Goal: Transaction & Acquisition: Book appointment/travel/reservation

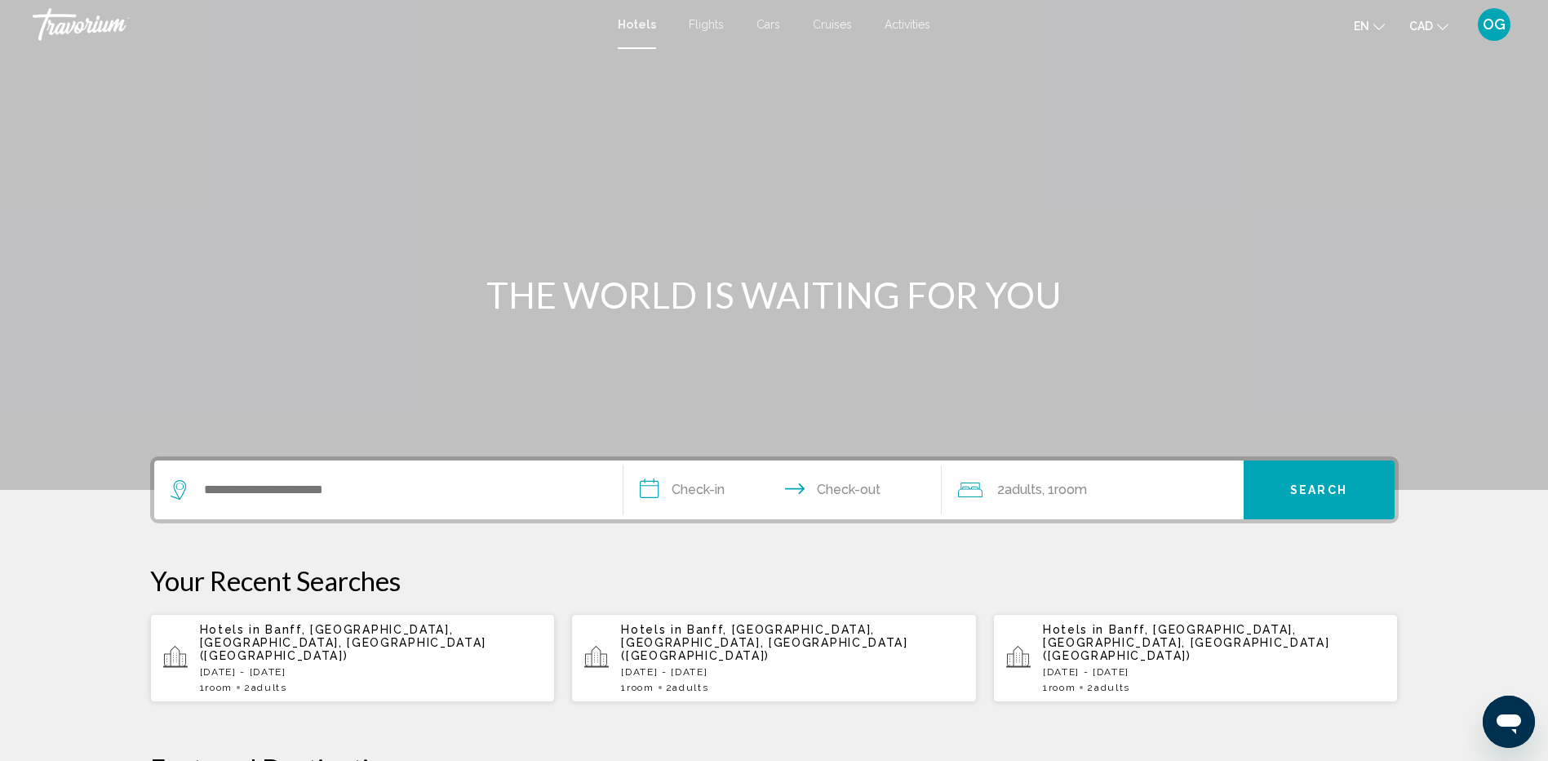
click at [361, 638] on p "Hotels in [GEOGRAPHIC_DATA], [GEOGRAPHIC_DATA], [GEOGRAPHIC_DATA], [GEOGRAPHIC_…" at bounding box center [371, 642] width 343 height 39
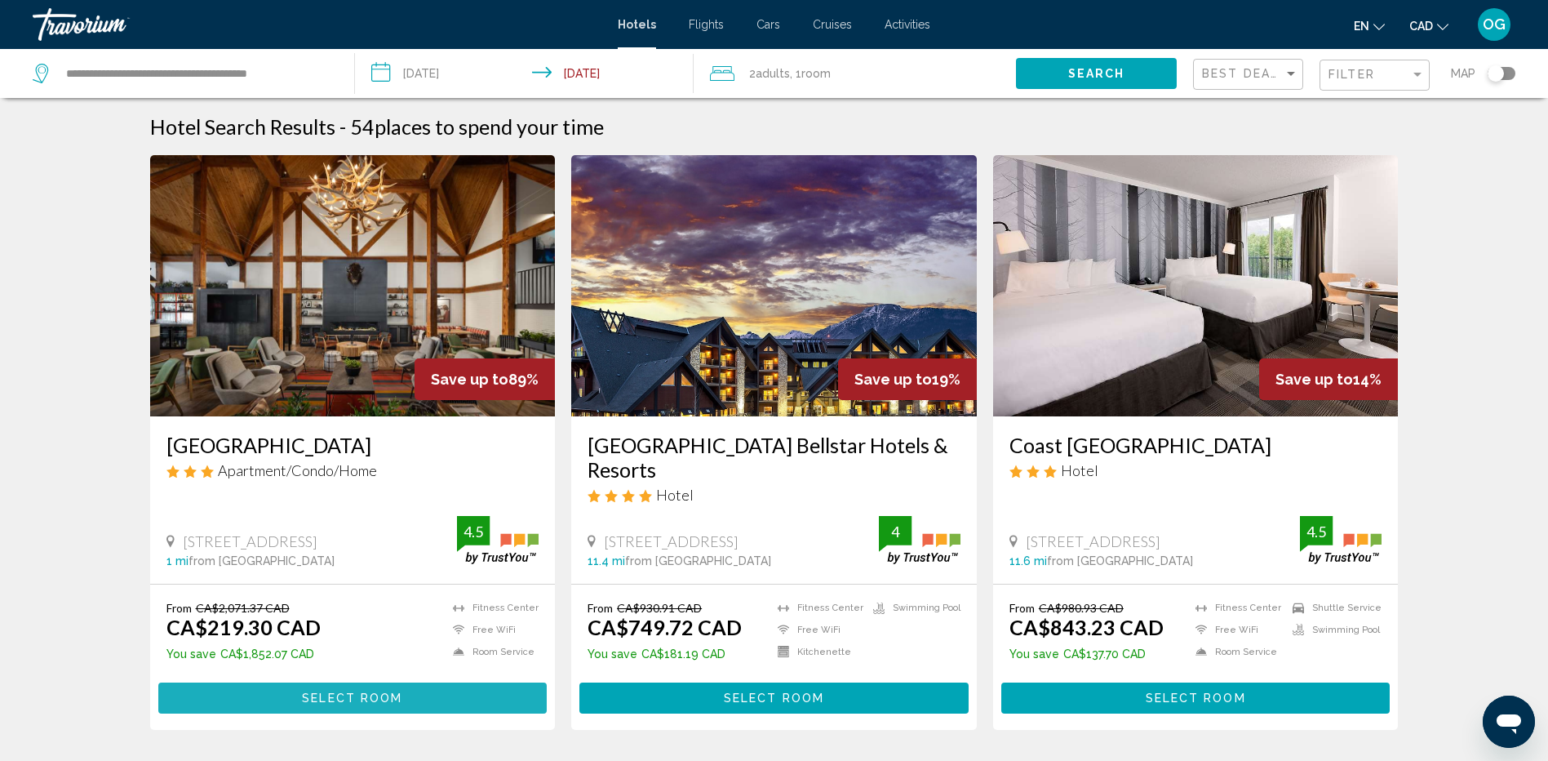
click at [353, 701] on span "Select Room" at bounding box center [352, 698] width 100 height 13
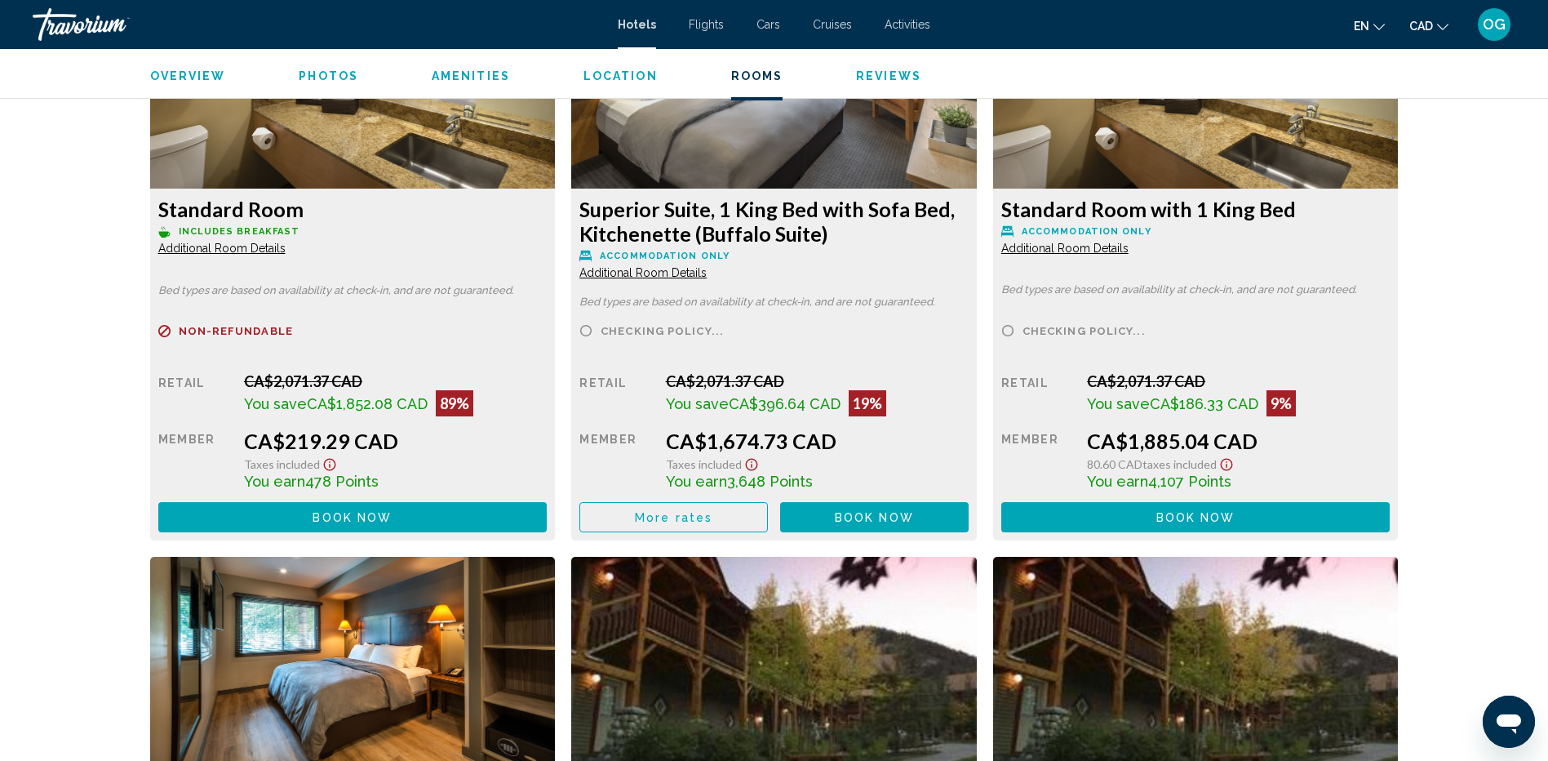
scroll to position [2281, 0]
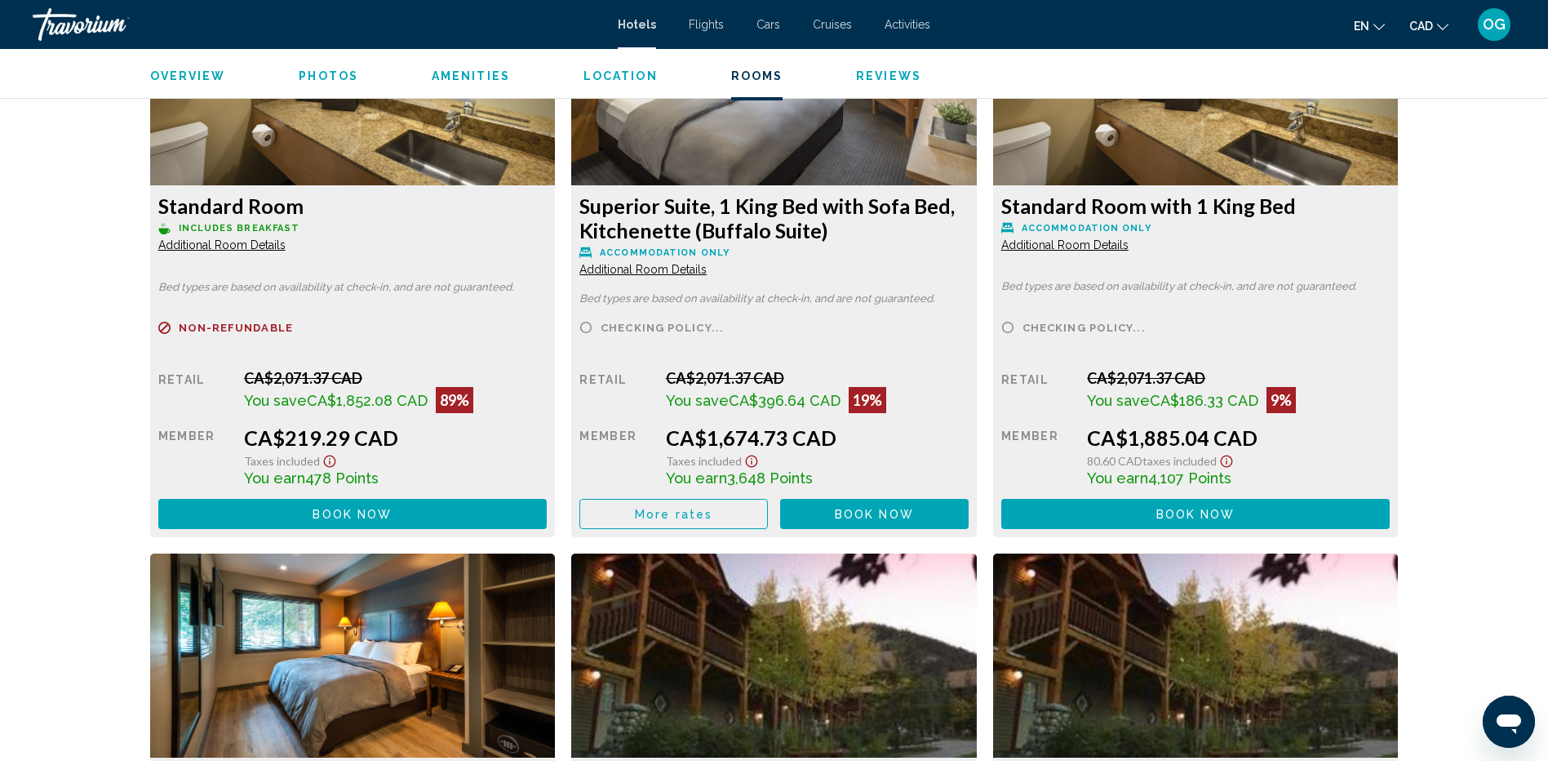
click at [368, 508] on span "Book now" at bounding box center [352, 514] width 79 height 13
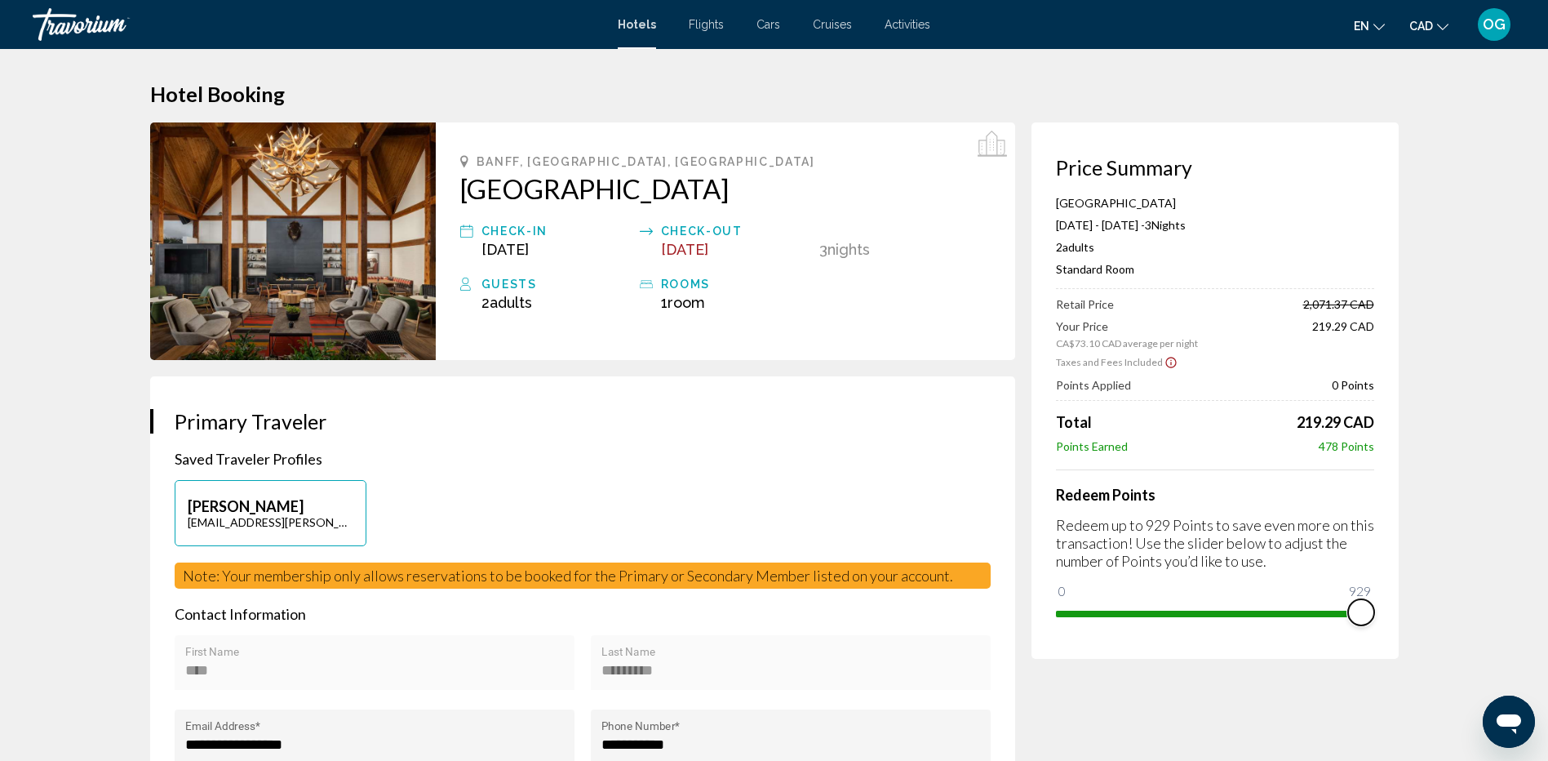
drag, startPoint x: 1060, startPoint y: 588, endPoint x: 1393, endPoint y: 611, distance: 333.0
click at [1393, 611] on div "Price Summary [GEOGRAPHIC_DATA] [DATE] - [DATE] - 3 Night Nights 2 Adult Adults…" at bounding box center [1215, 390] width 367 height 536
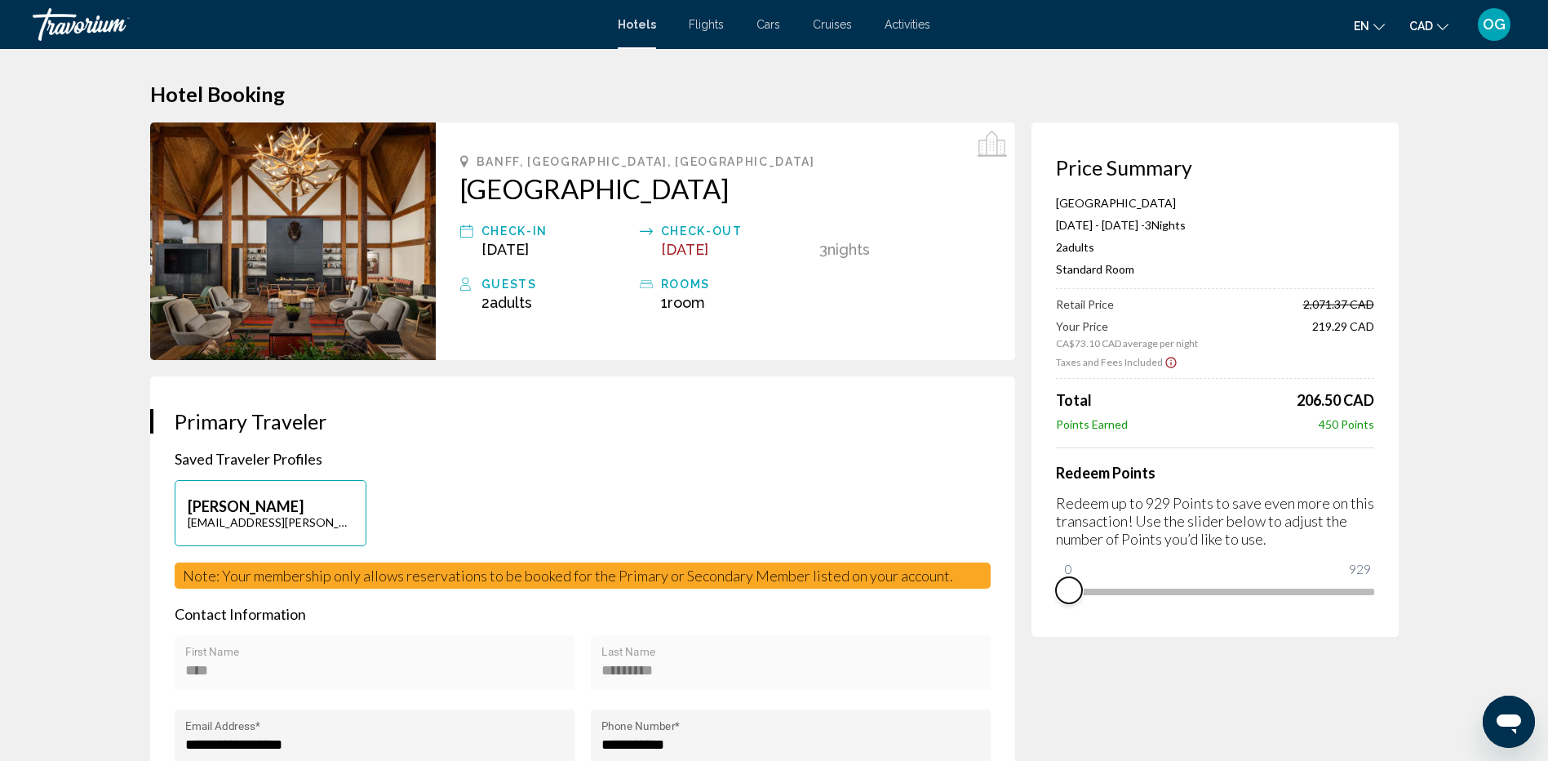
drag, startPoint x: 1360, startPoint y: 615, endPoint x: 1046, endPoint y: 613, distance: 314.3
click at [1046, 613] on div "Price Summary [GEOGRAPHIC_DATA] [DATE] - [DATE] - 3 Night Nights 2 Adult Adults…" at bounding box center [1215, 379] width 367 height 514
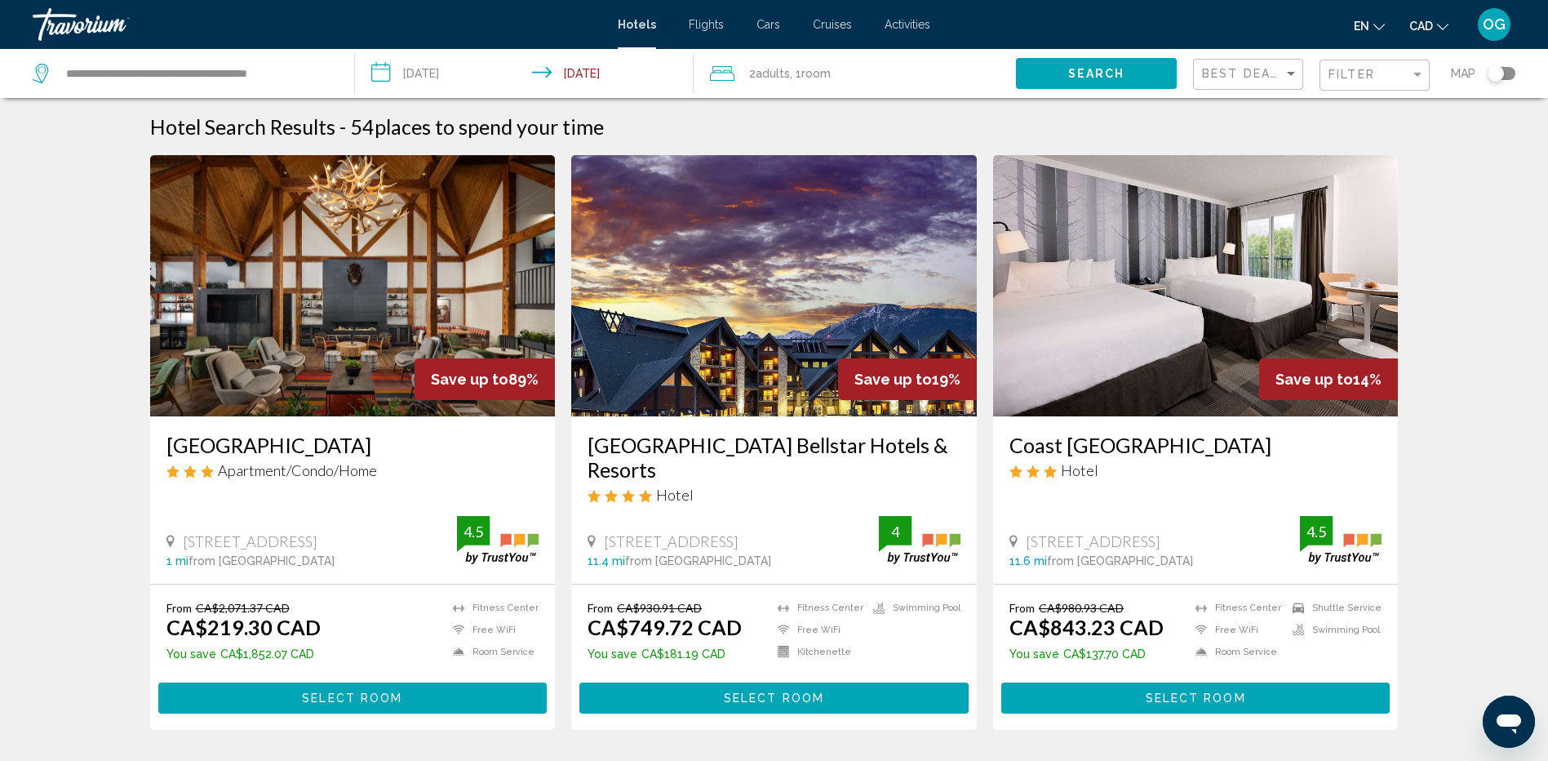
click at [478, 73] on input "**********" at bounding box center [527, 76] width 345 height 54
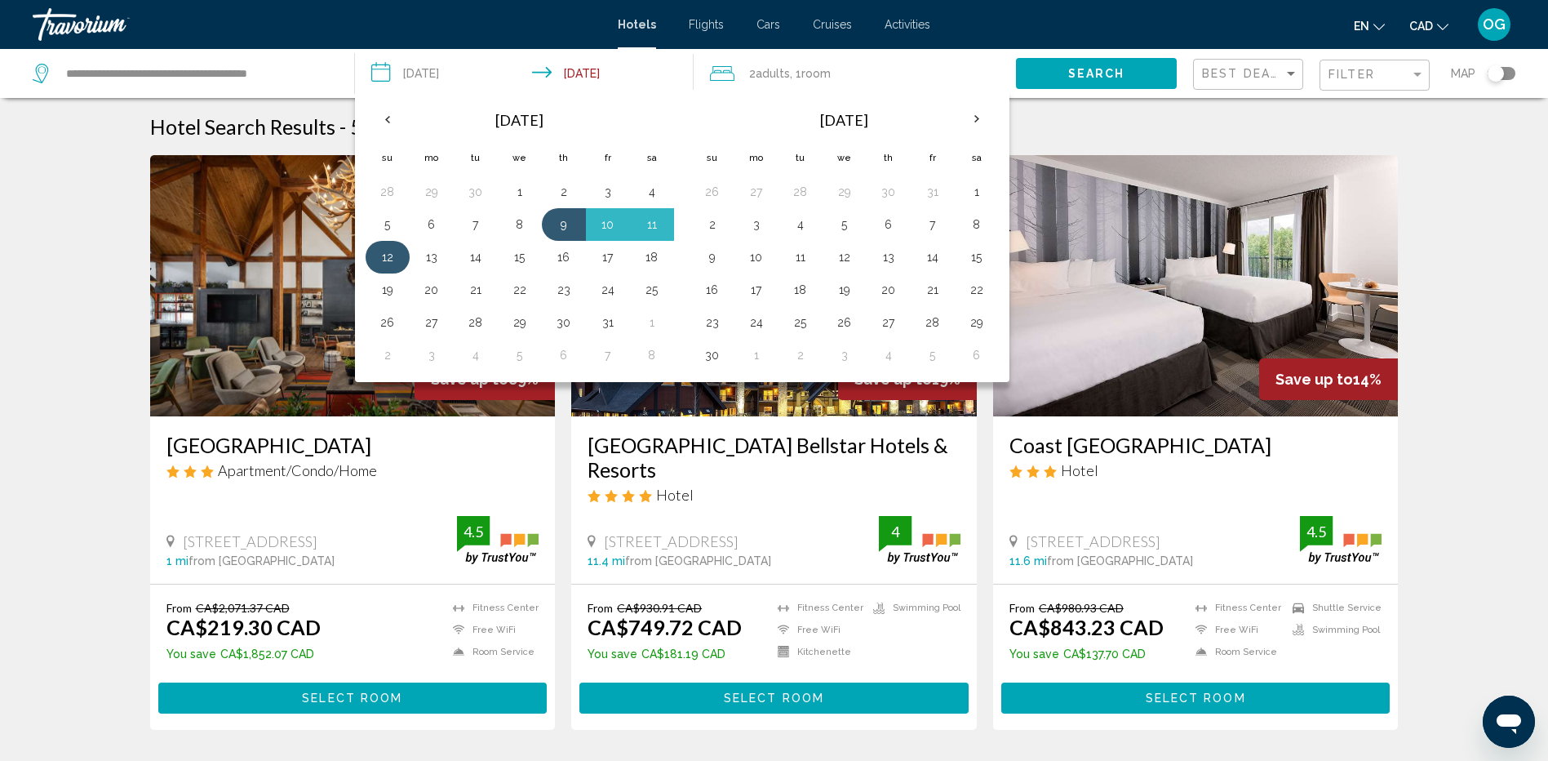
click at [384, 256] on button "12" at bounding box center [388, 257] width 26 height 23
click at [429, 260] on button "13" at bounding box center [432, 257] width 26 height 23
type input "**********"
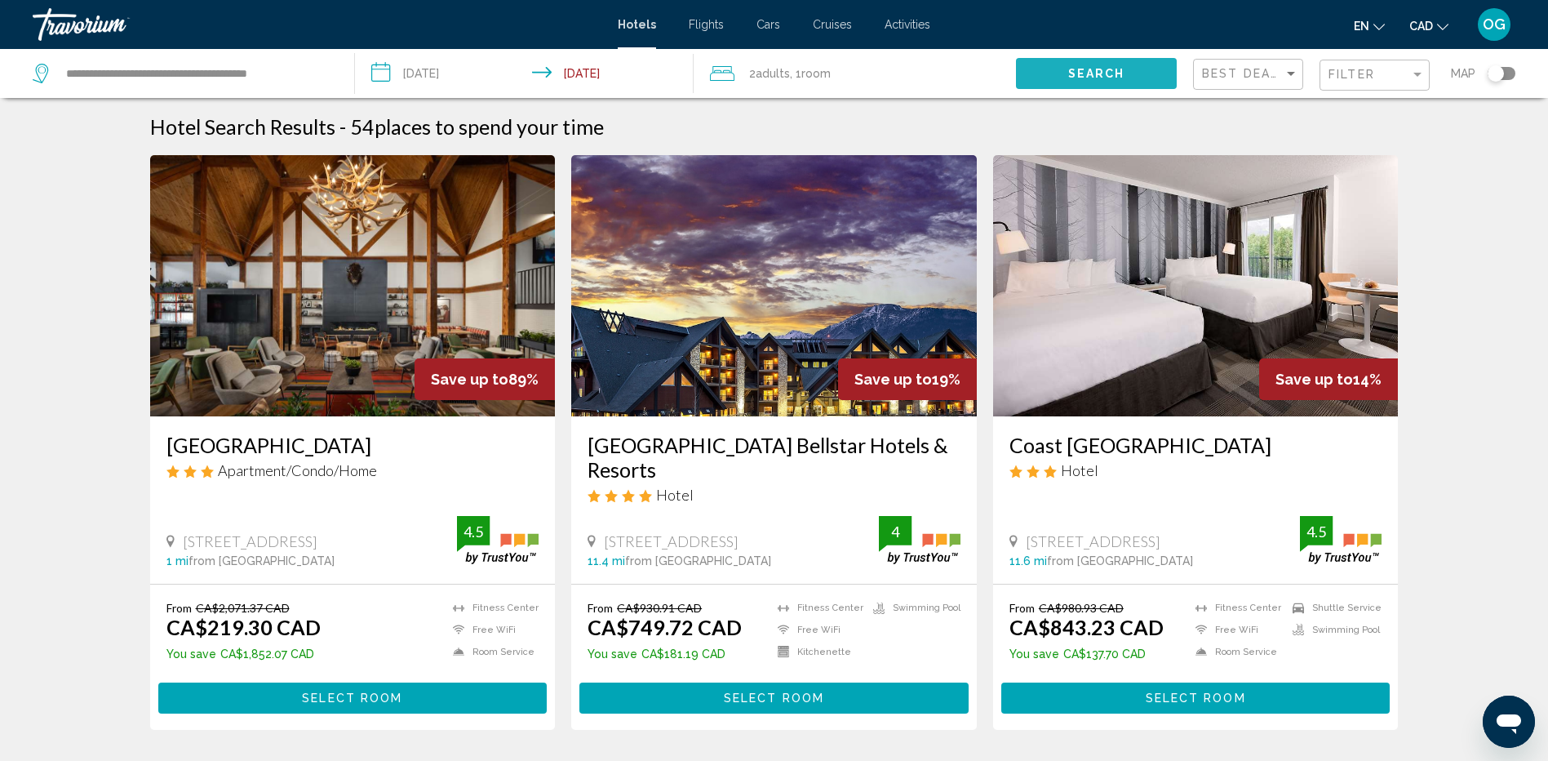
click at [1122, 80] on span "Search" at bounding box center [1096, 74] width 57 height 13
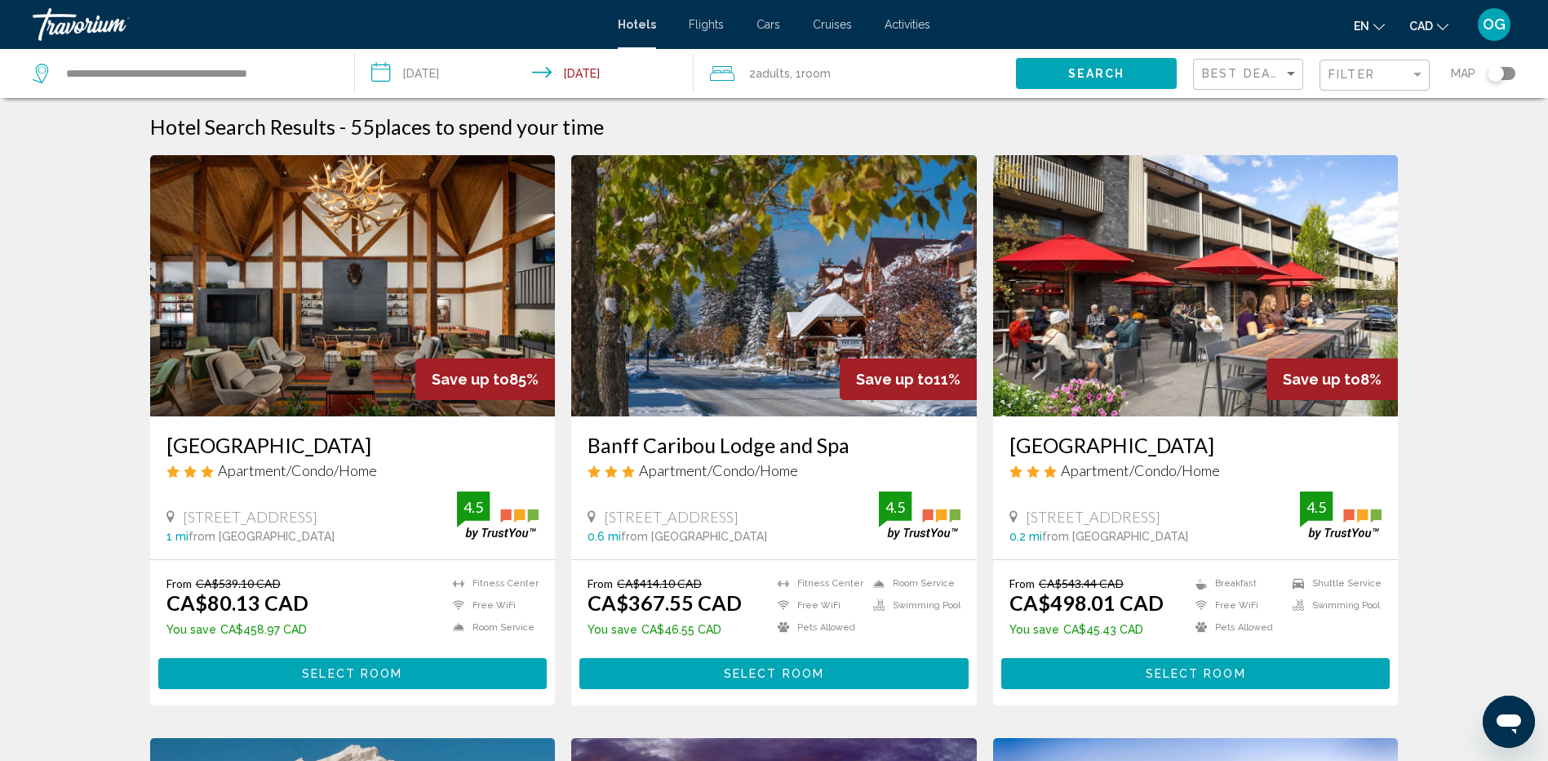
click at [351, 305] on img "Main content" at bounding box center [353, 285] width 406 height 261
click at [451, 76] on input "**********" at bounding box center [527, 76] width 345 height 54
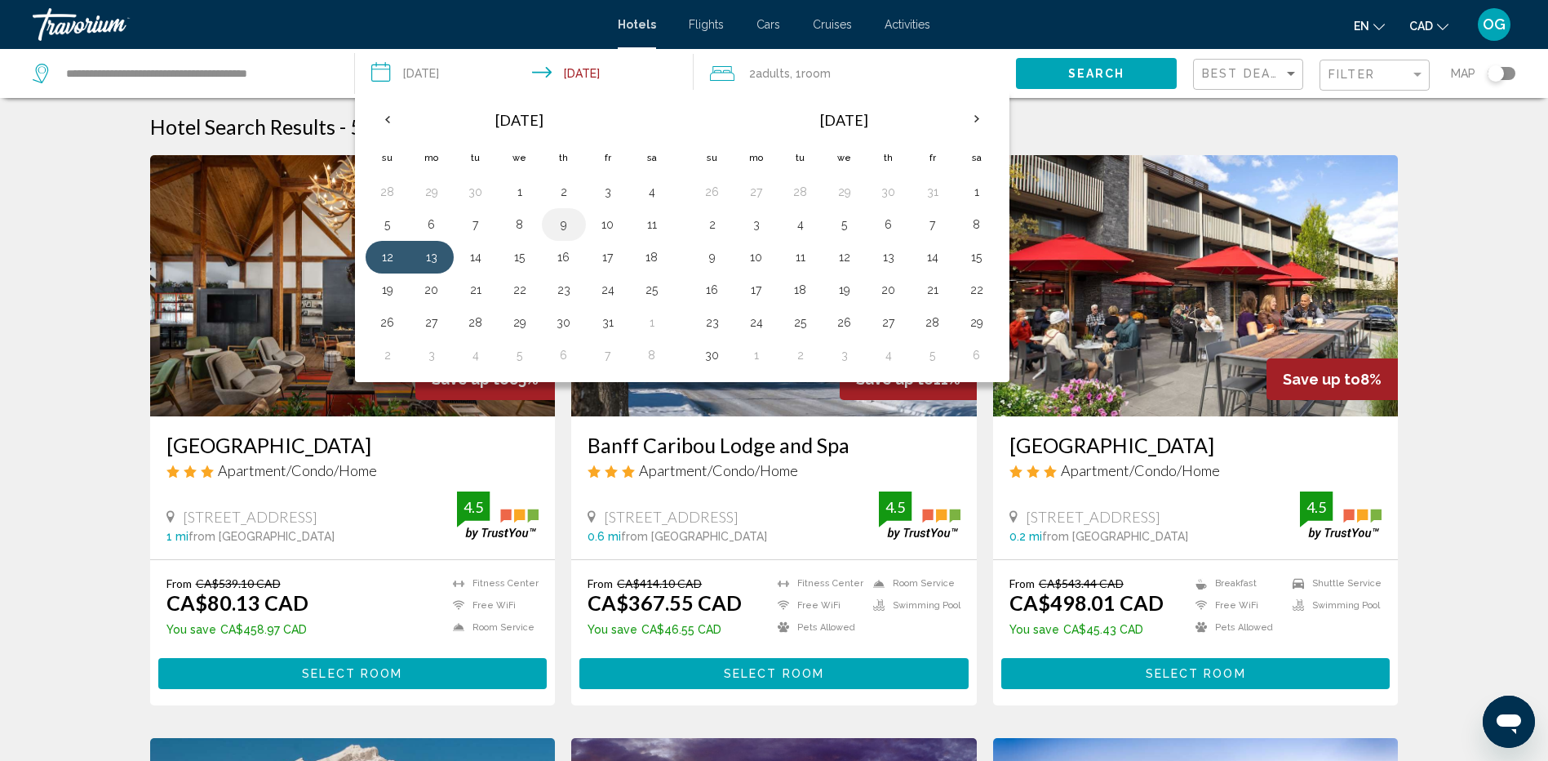
drag, startPoint x: 451, startPoint y: 76, endPoint x: 565, endPoint y: 224, distance: 187.4
click at [565, 224] on button "9" at bounding box center [564, 224] width 26 height 23
click at [430, 256] on button "13" at bounding box center [432, 257] width 26 height 23
type input "**********"
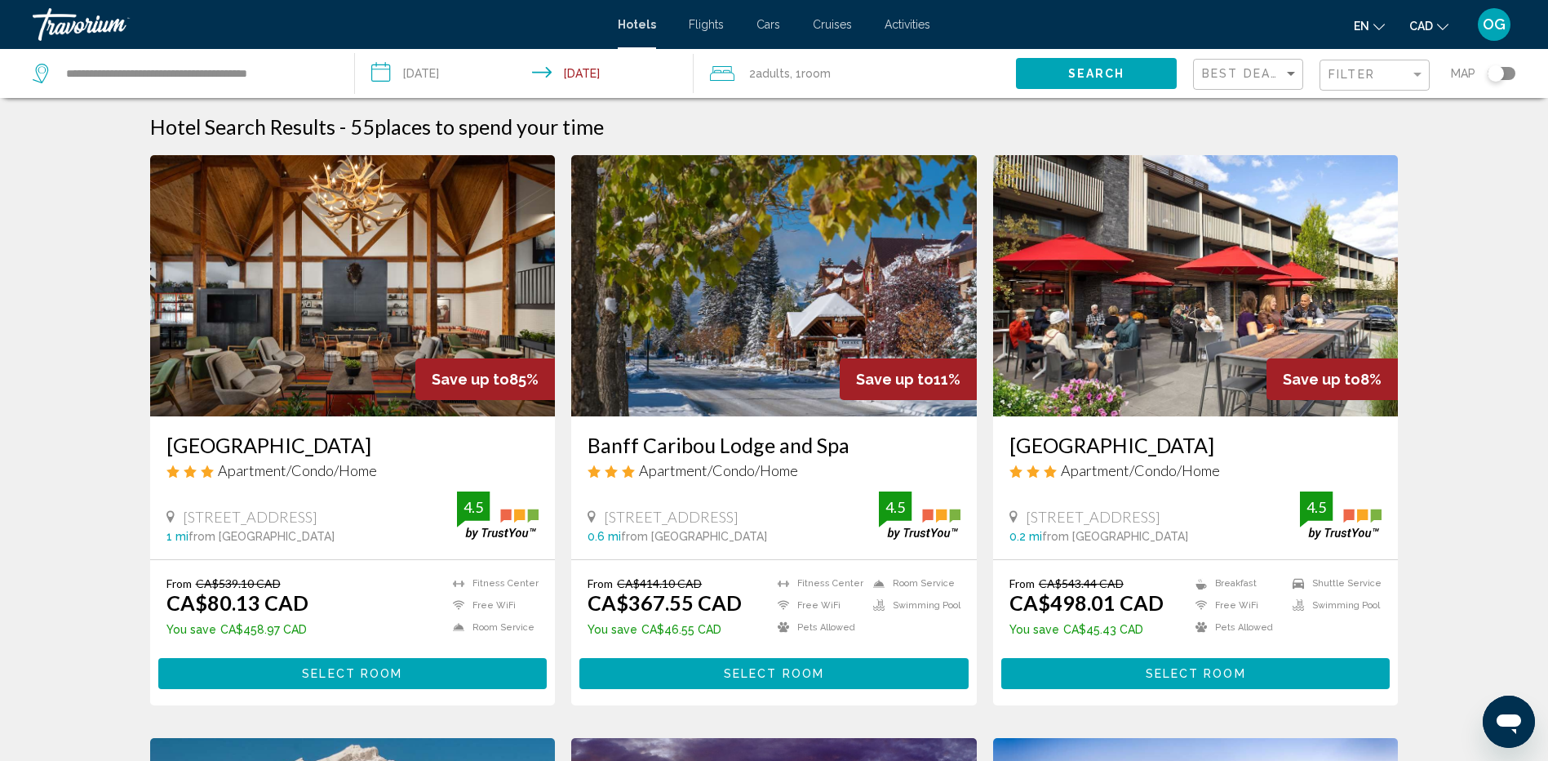
click at [1104, 76] on span "Search" at bounding box center [1096, 74] width 57 height 13
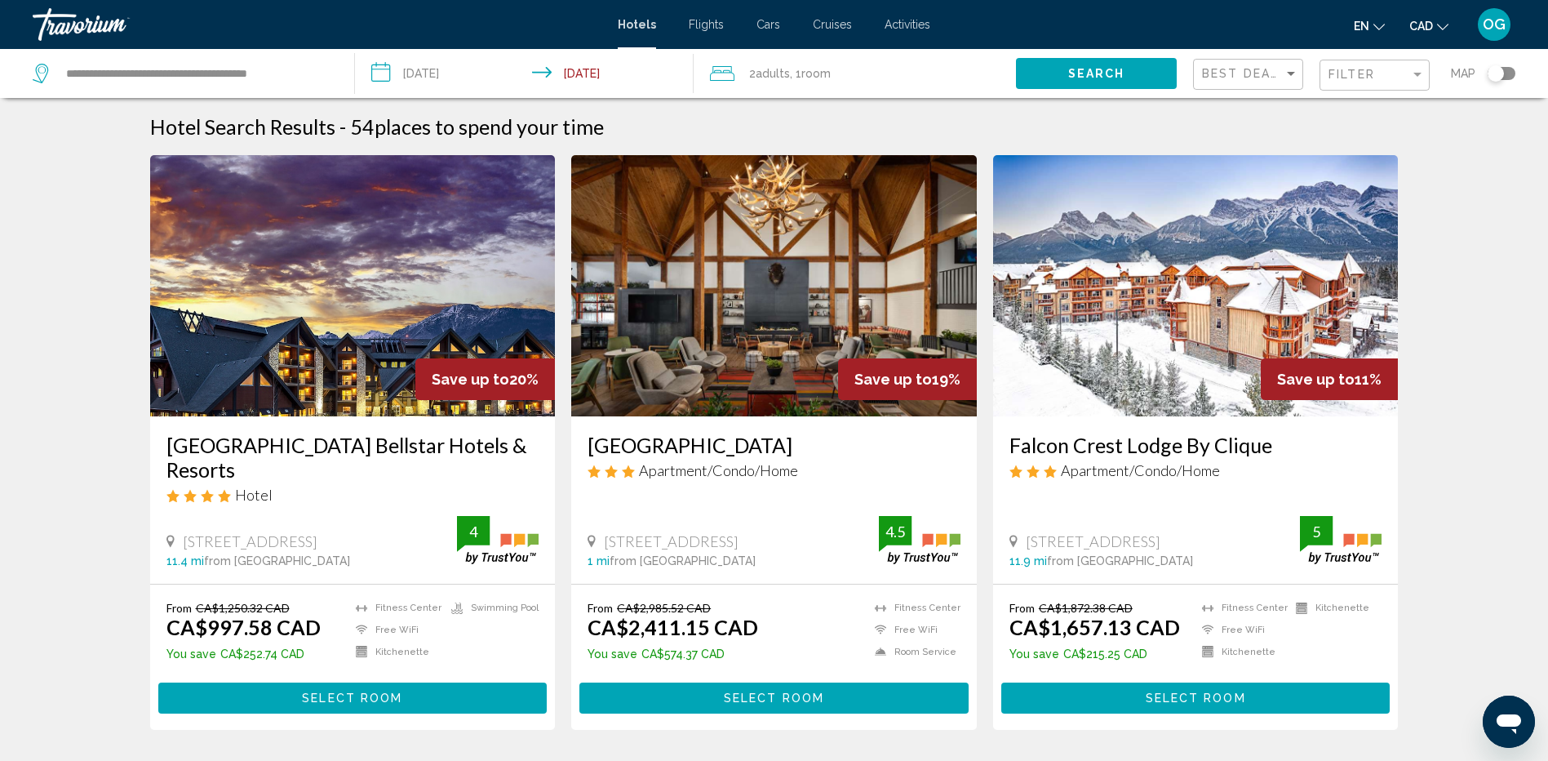
click at [828, 260] on img "Main content" at bounding box center [774, 285] width 406 height 261
